Goal: Task Accomplishment & Management: Complete application form

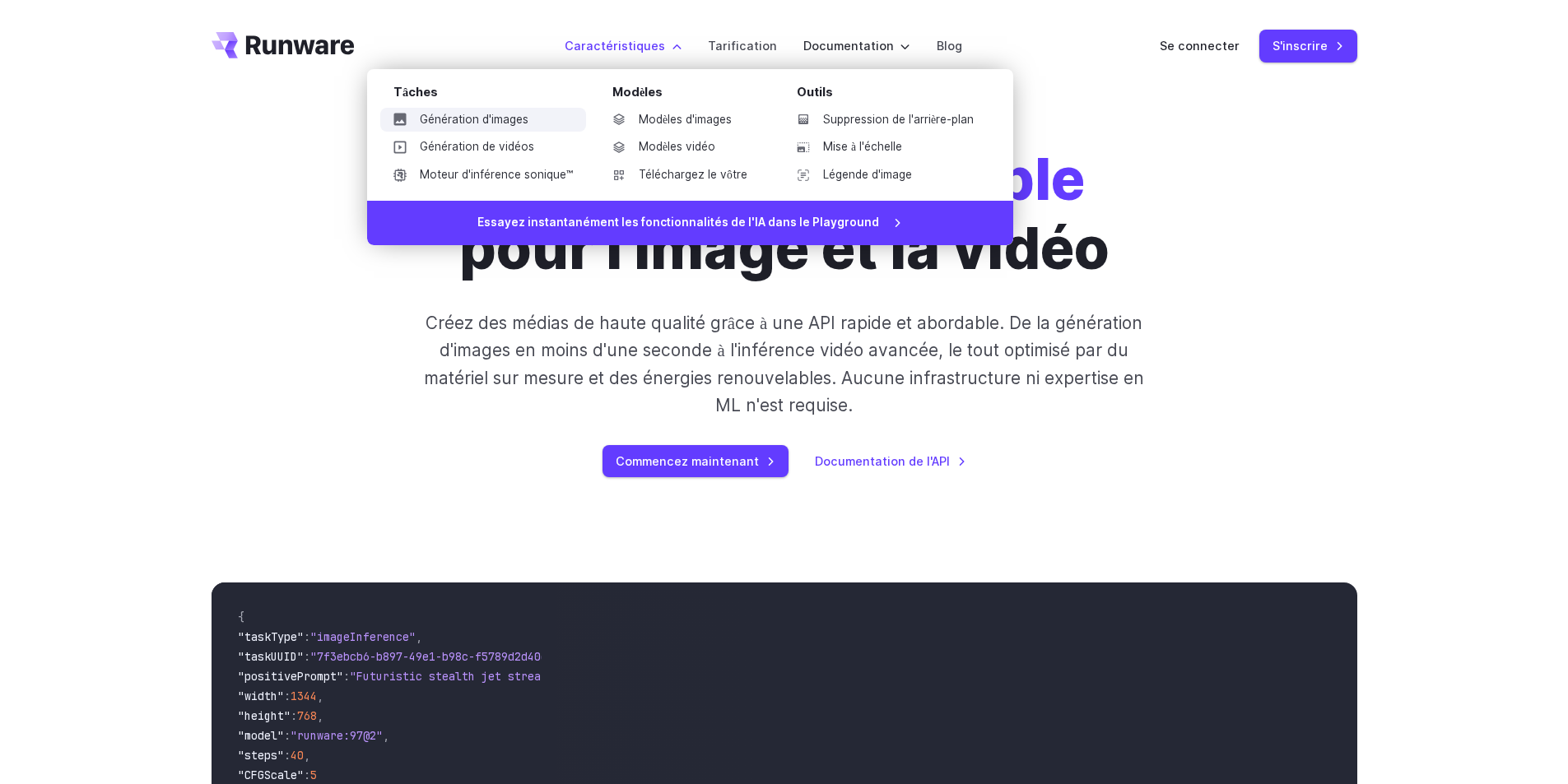
click at [510, 120] on font "Génération d'images" at bounding box center [474, 119] width 109 height 13
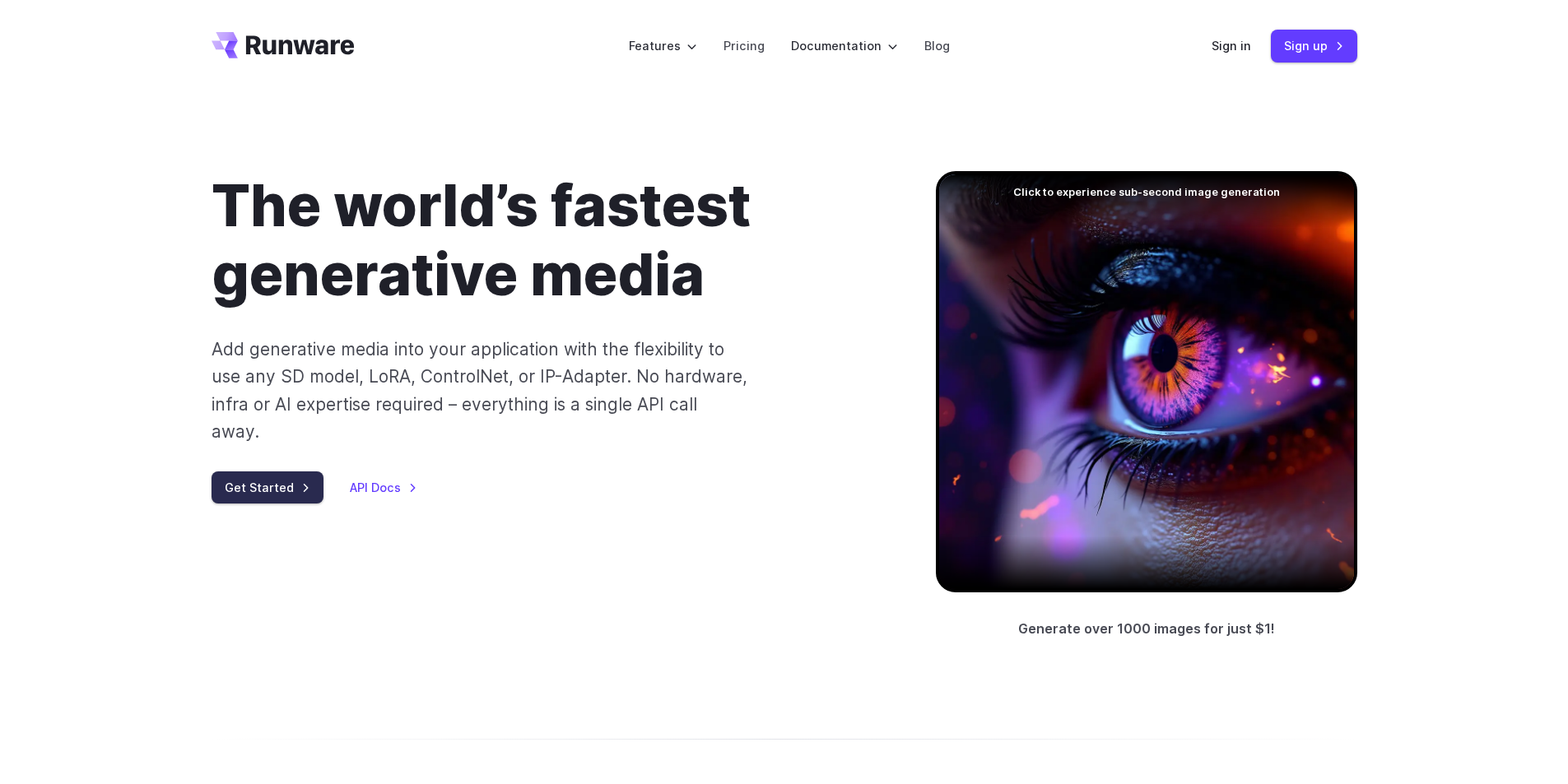
click at [287, 472] on link "Get Started" at bounding box center [267, 487] width 112 height 32
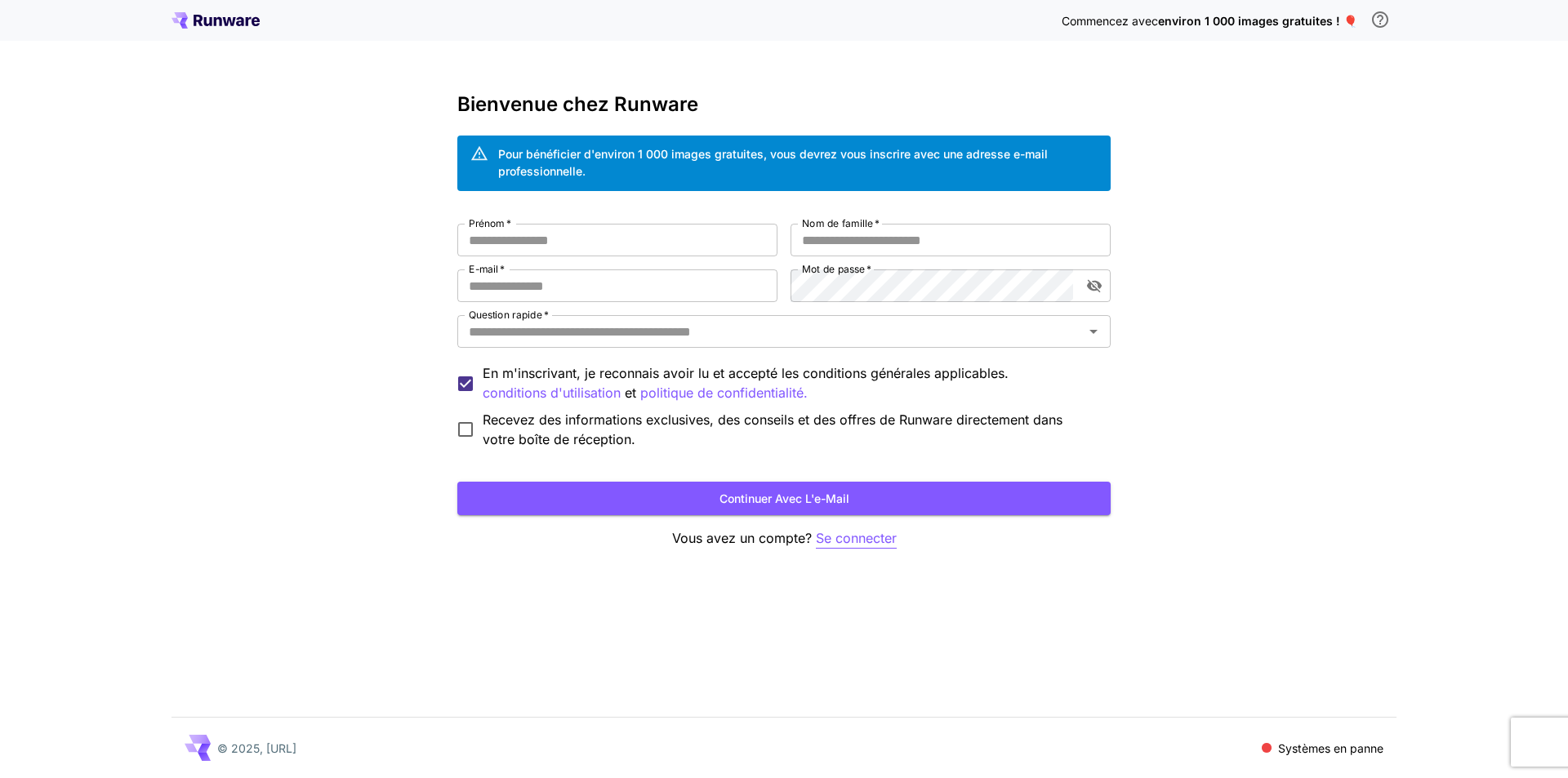
click at [865, 534] on font "Se connecter" at bounding box center [856, 538] width 81 height 16
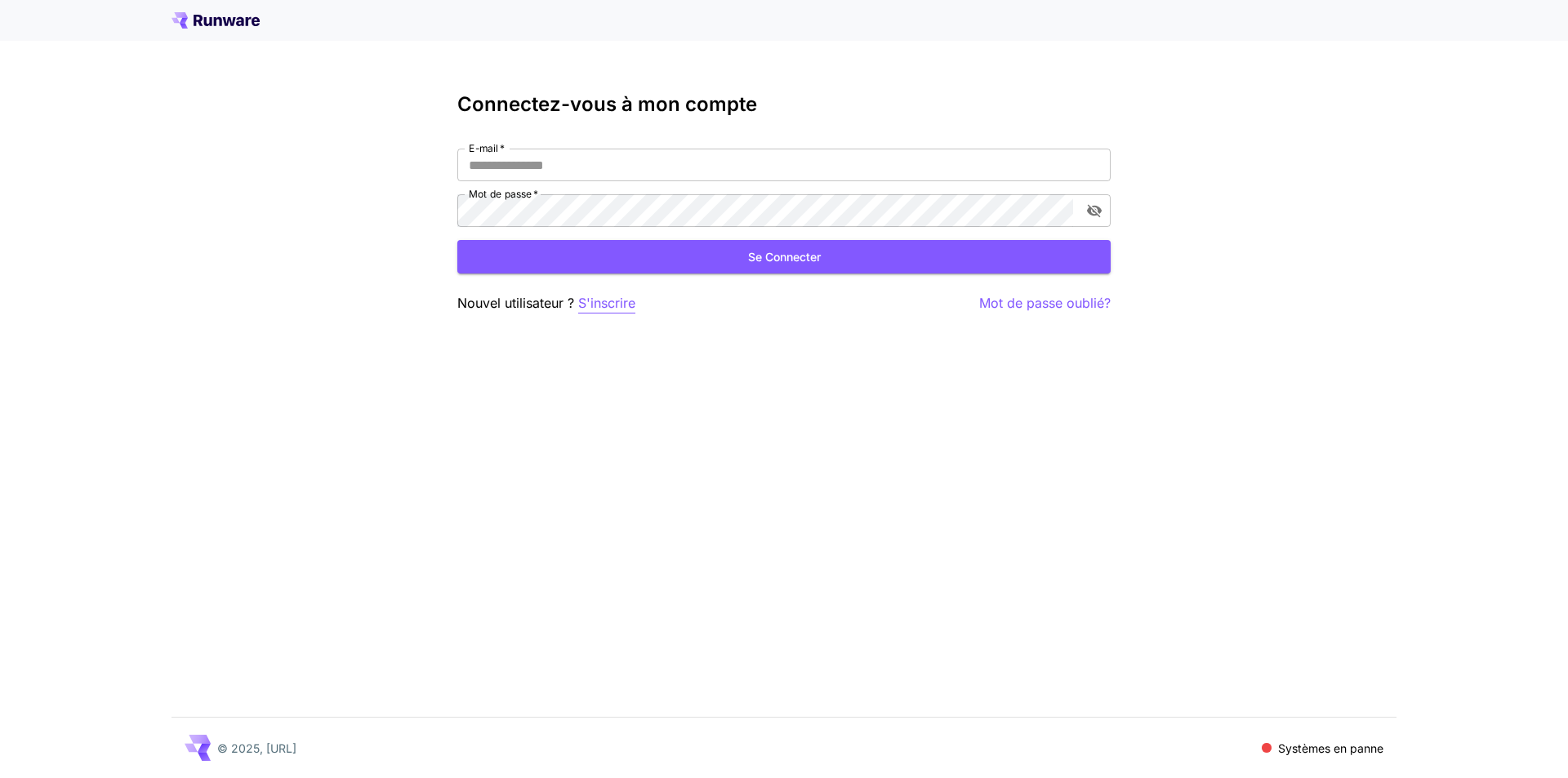
click at [603, 309] on font "S'inscrire" at bounding box center [606, 302] width 57 height 16
